Goal: Task Accomplishment & Management: Complete application form

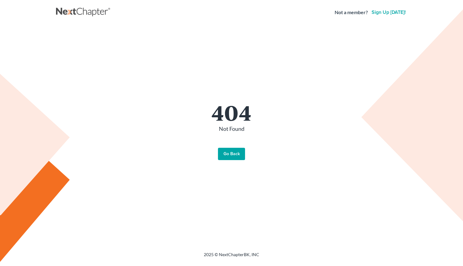
click at [239, 151] on link "Go Back" at bounding box center [231, 154] width 27 height 12
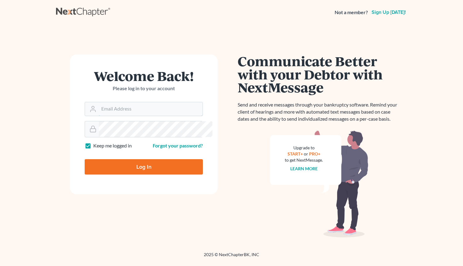
type input "chuck@nejustice.com"
type input "Thinking..."
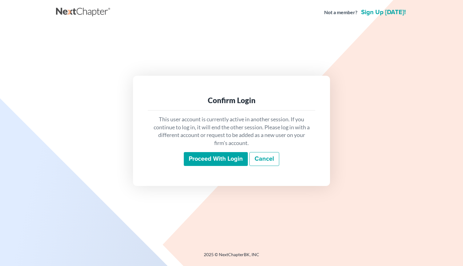
click at [225, 155] on input "Proceed with login" at bounding box center [216, 159] width 64 height 14
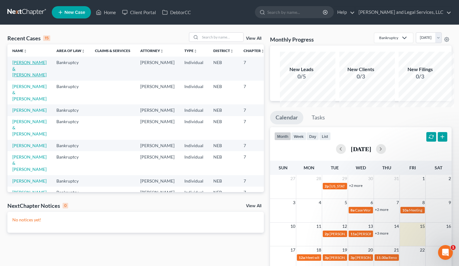
click at [27, 75] on link "[PERSON_NAME] & [PERSON_NAME]" at bounding box center [29, 69] width 34 height 18
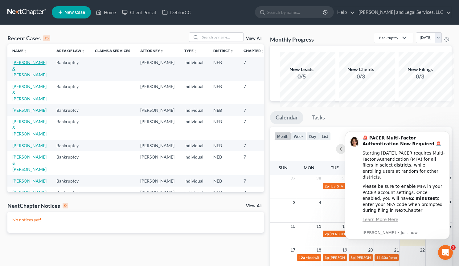
select select "1"
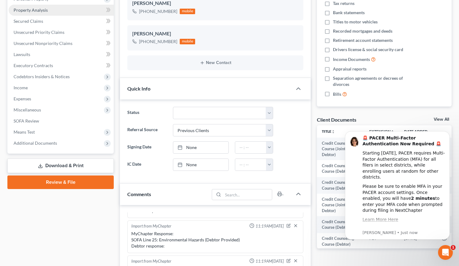
scroll to position [116, 0]
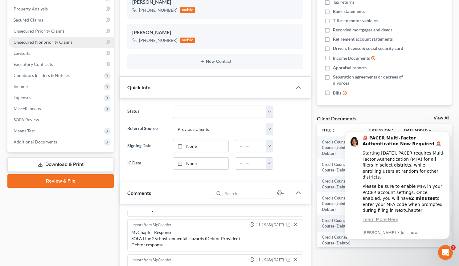
click at [49, 45] on span "Unsecured Nonpriority Claims" at bounding box center [43, 41] width 59 height 5
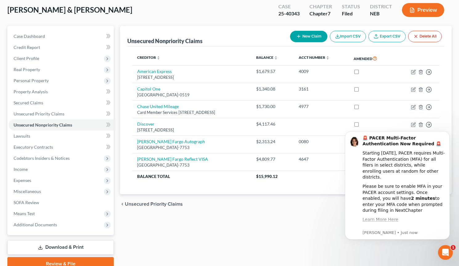
scroll to position [31, 0]
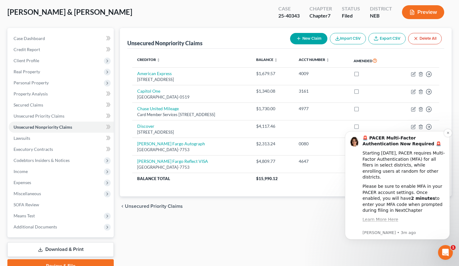
click at [401, 137] on b "🚨 PACER Multi-Factor Authentication Now Required 🚨" at bounding box center [401, 141] width 79 height 11
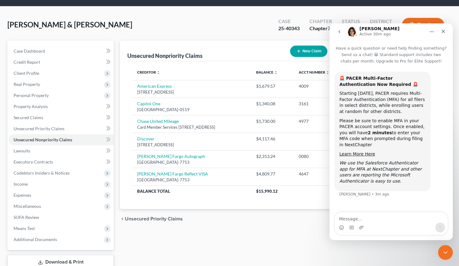
scroll to position [67, 0]
click at [347, 218] on textarea "Message…" at bounding box center [391, 217] width 113 height 10
type textarea "D"
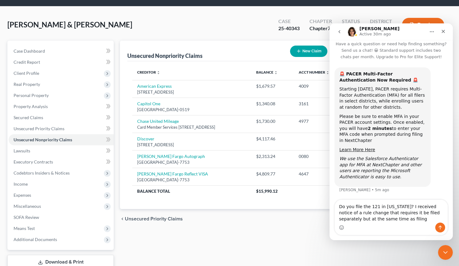
scroll to position [90, 0]
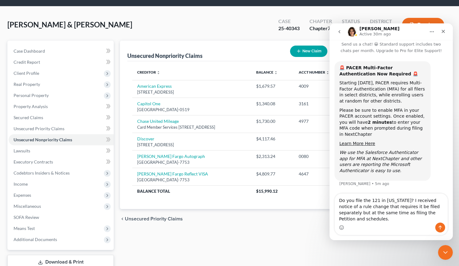
type textarea "Do you file the 121 in [US_STATE]? I received notice of a rule change that requ…"
click at [440, 228] on icon "Send a message…" at bounding box center [439, 228] width 3 height 4
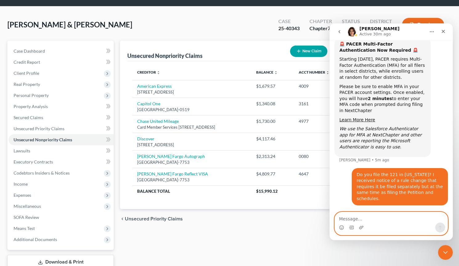
scroll to position [0, 0]
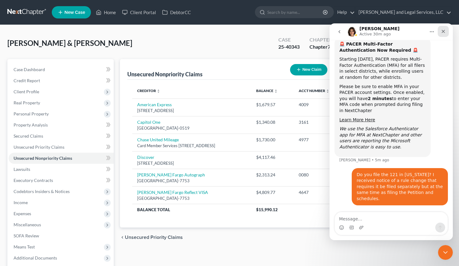
click at [444, 33] on icon "Close" at bounding box center [443, 31] width 5 height 5
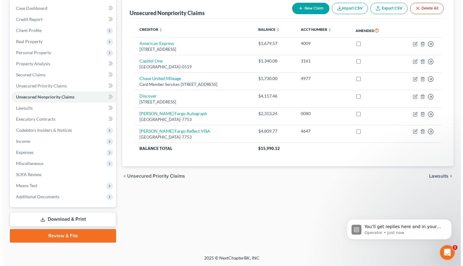
scroll to position [69, 0]
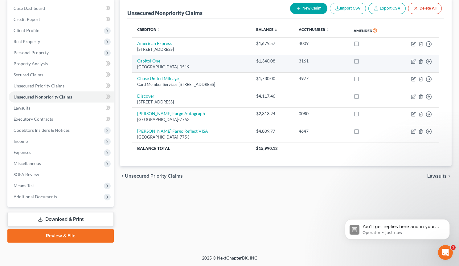
click at [160, 63] on link "Capitol One" at bounding box center [148, 60] width 23 height 5
select select "4"
select select "2"
select select "0"
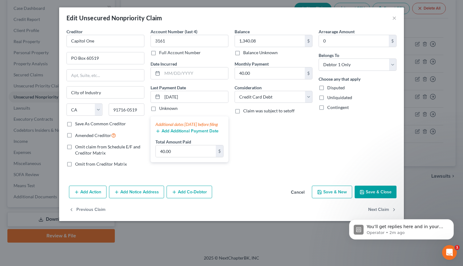
scroll to position [115, 0]
select select "1"
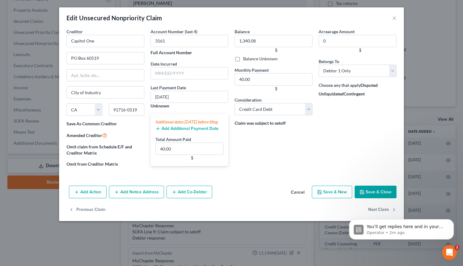
scroll to position [169, 0]
